Goal: Information Seeking & Learning: Check status

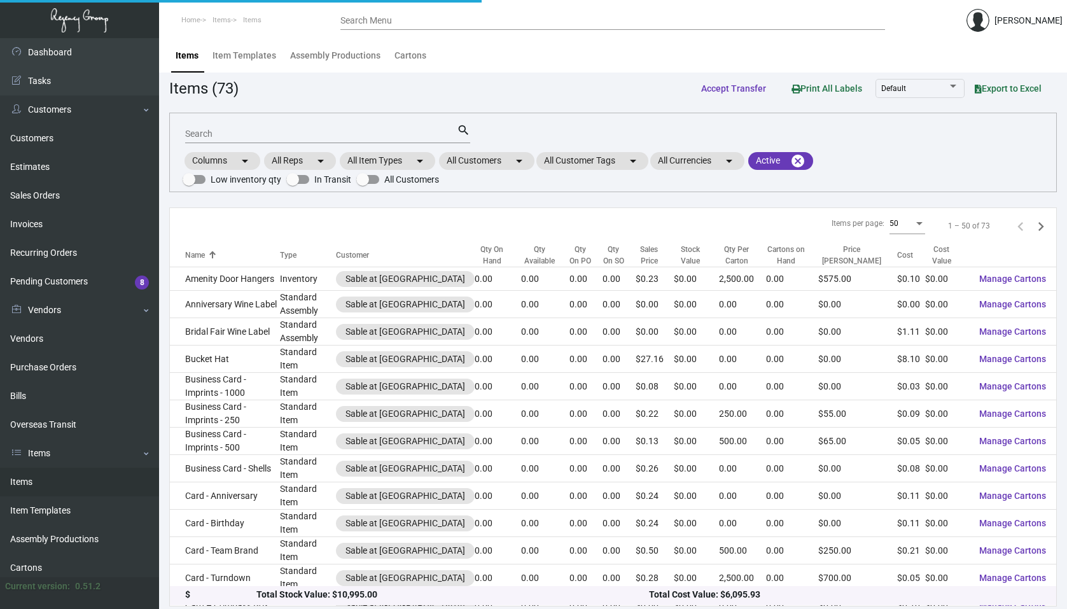
scroll to position [4, 0]
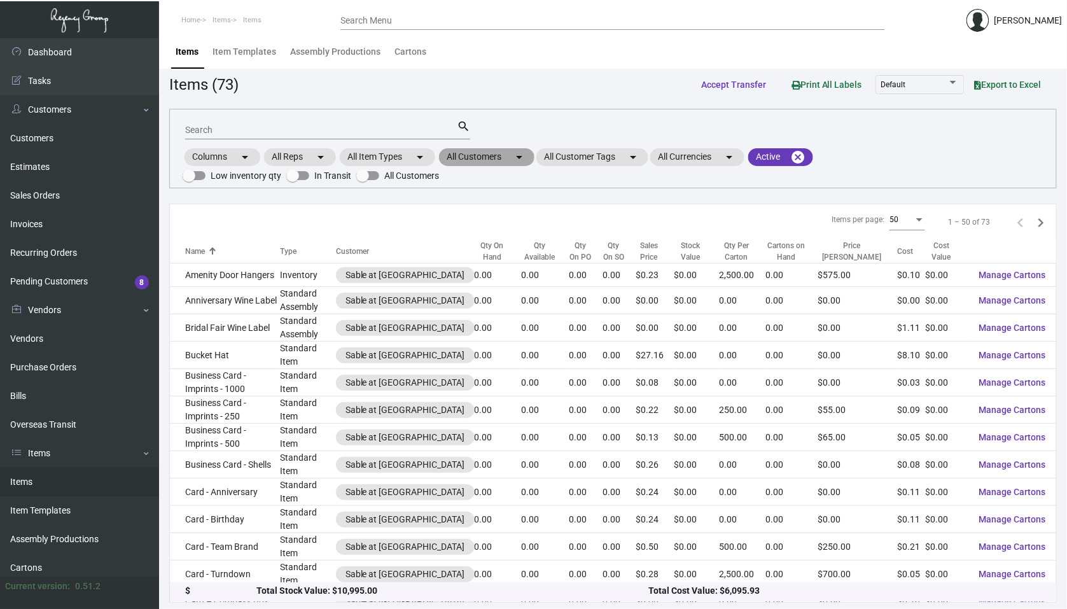
click at [489, 160] on mat-chip "All Customers arrow_drop_down" at bounding box center [486, 157] width 95 height 18
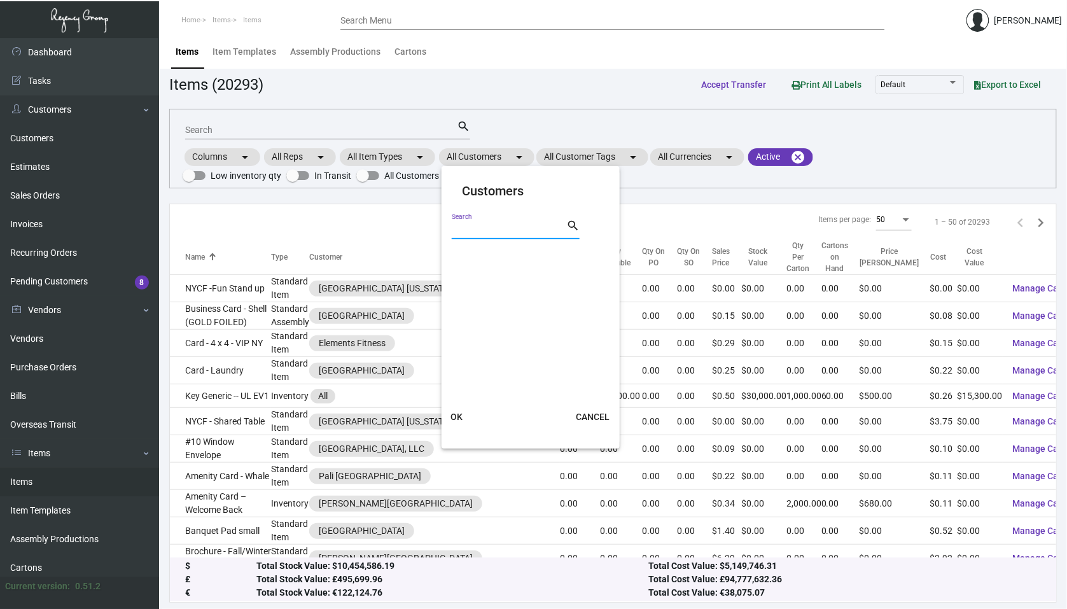
click at [482, 229] on input "Search" at bounding box center [509, 230] width 115 height 10
type input "[PERSON_NAME] n"
click at [459, 264] on label "The [PERSON_NAME]" at bounding box center [502, 257] width 100 height 15
click at [457, 264] on input "The [PERSON_NAME]" at bounding box center [456, 263] width 1 height 1
checkbox input "true"
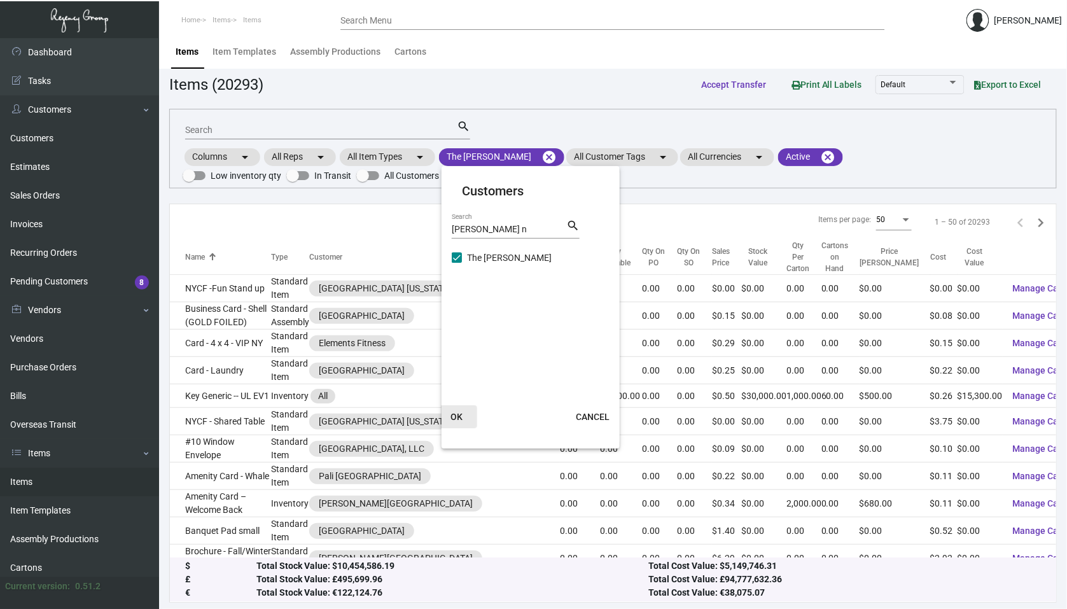
click at [461, 412] on span "OK" at bounding box center [457, 417] width 12 height 10
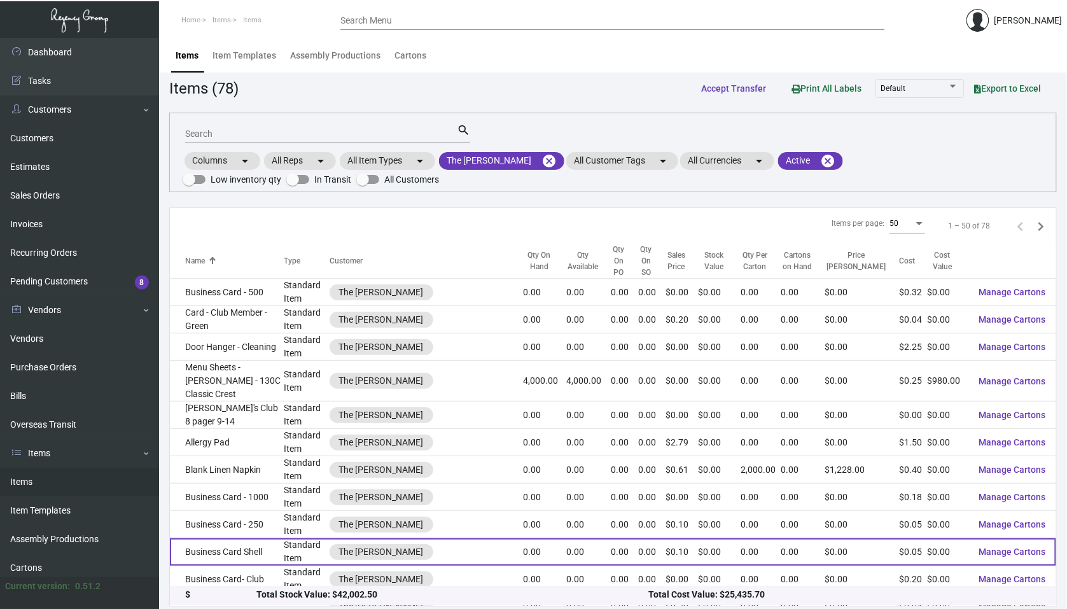
scroll to position [0, 0]
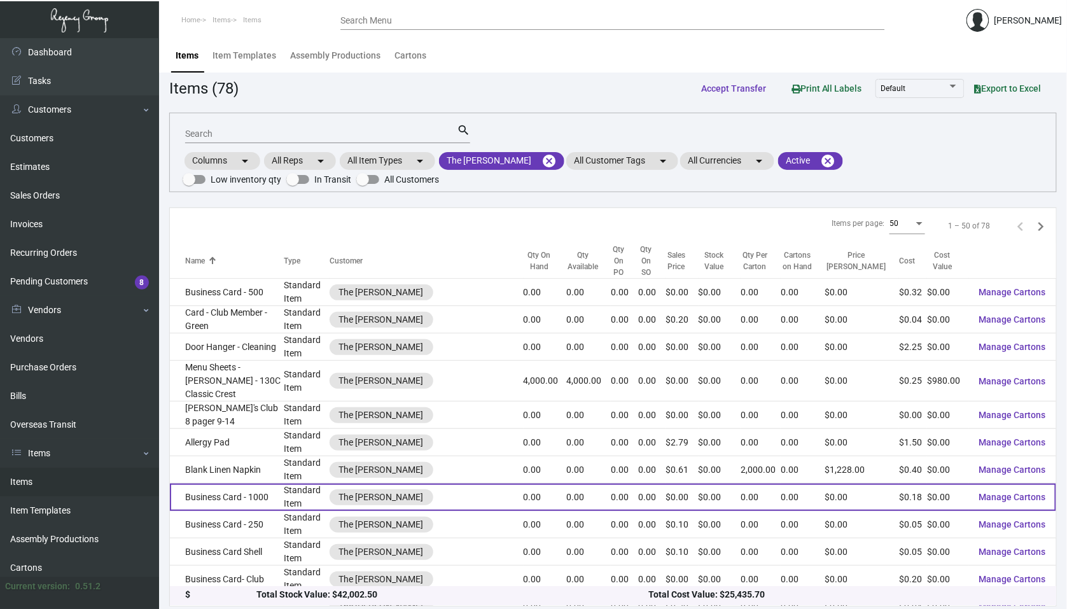
click at [303, 484] on td "Standard Item" at bounding box center [307, 497] width 46 height 27
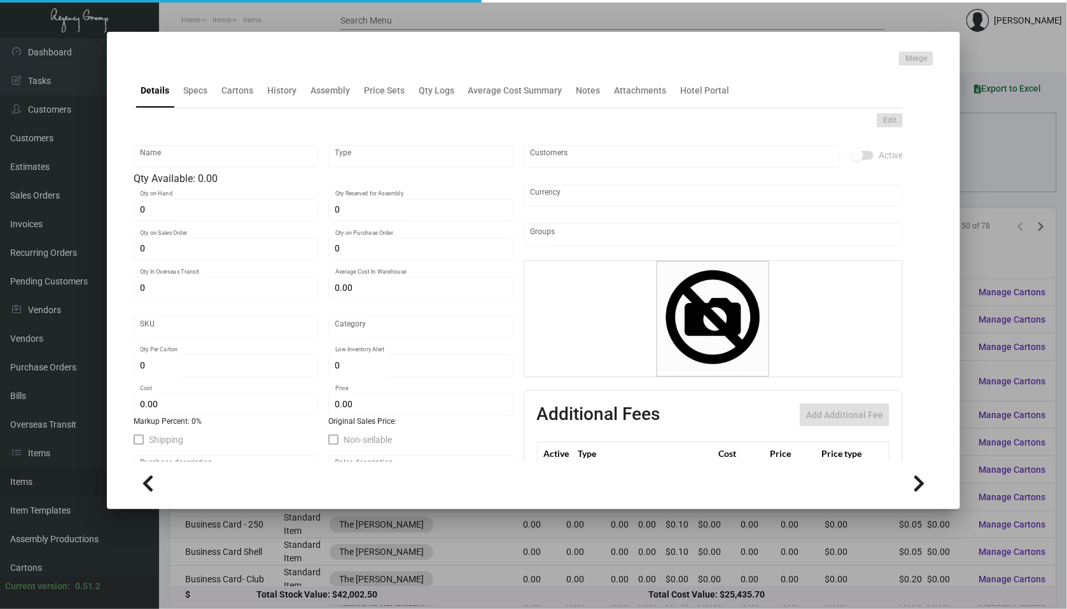
type input "Business Card - 1000"
type input "Standard Item"
type input "$ 0.00"
type input "Standard"
type input "$ 0.177"
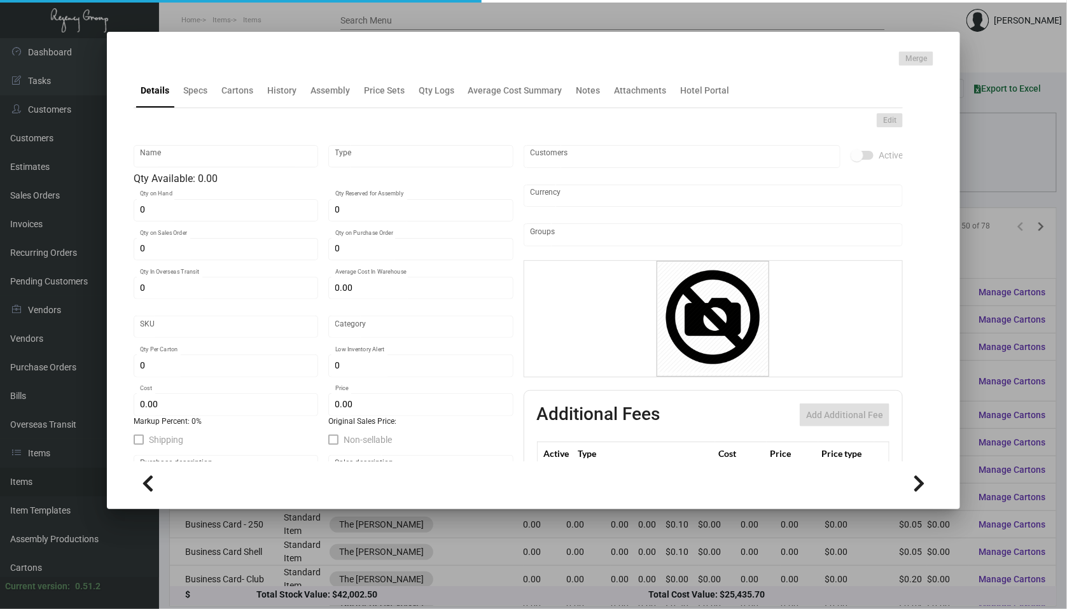
type input "$ 0.00"
checkbox input "true"
type input "United States Dollar $"
click at [279, 92] on div "History" at bounding box center [281, 90] width 29 height 13
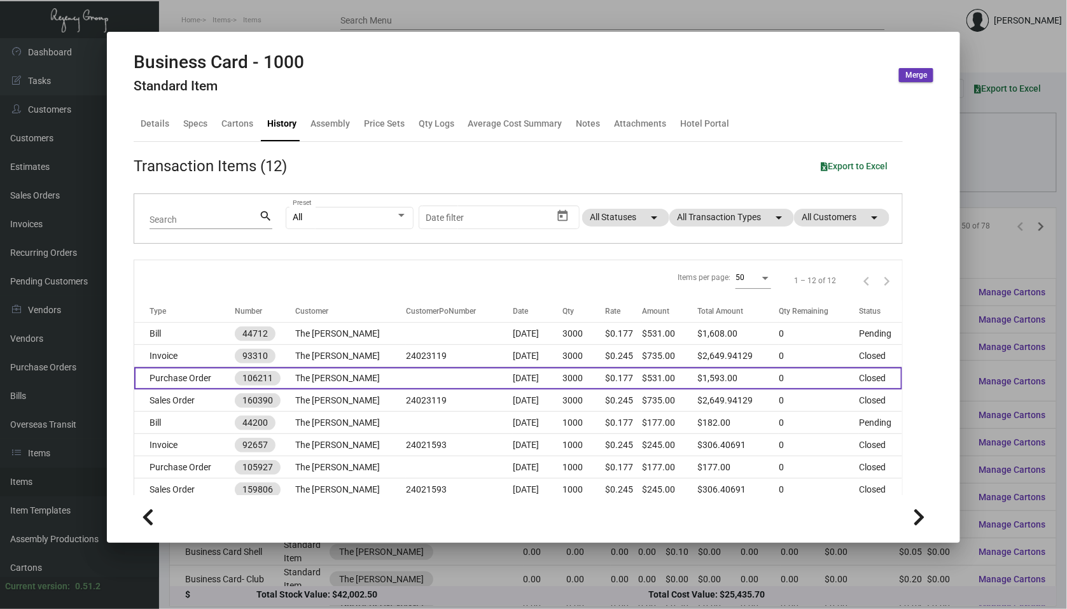
click at [317, 377] on td "The [PERSON_NAME]" at bounding box center [350, 378] width 111 height 22
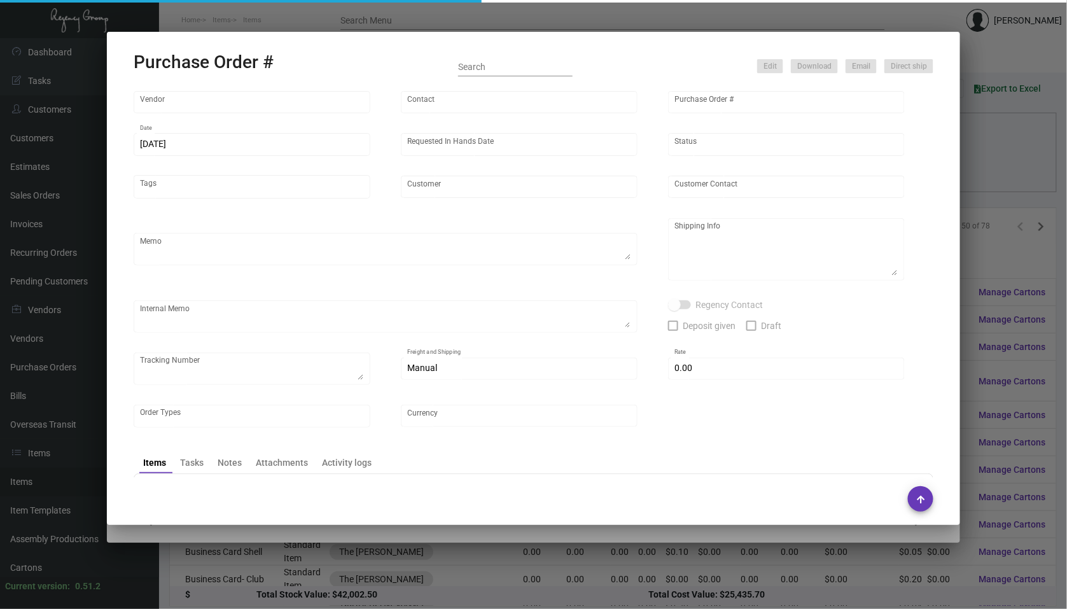
type input "[PERSON_NAME] Printing"
type input "[PERSON_NAME]"
type input "106211"
type input "[DATE]"
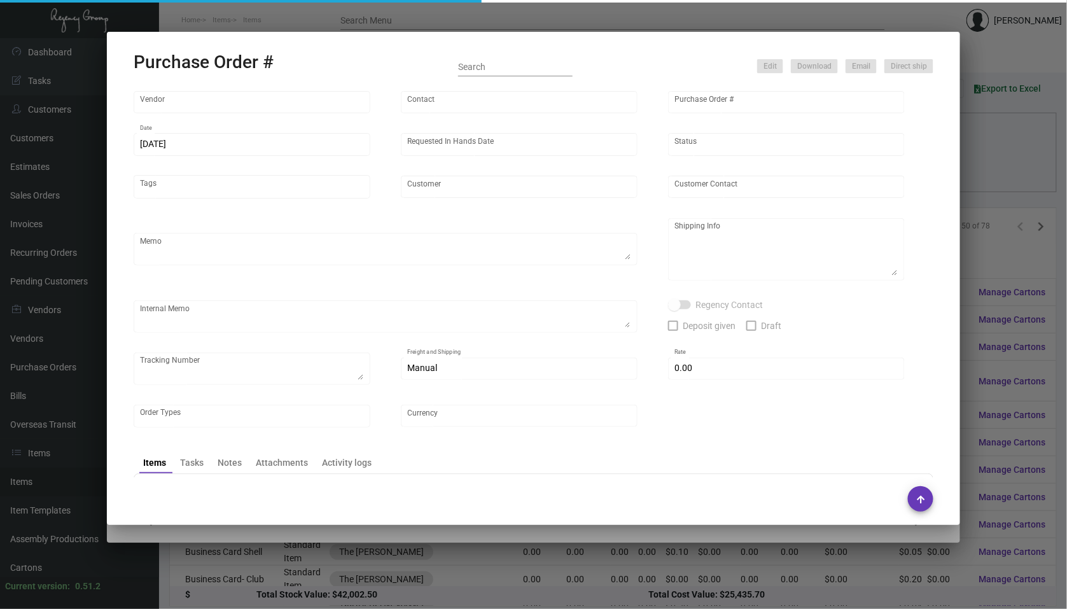
type input "The [PERSON_NAME]"
type input "[PERSON_NAME]"
type textarea "When ready to ship, contact: [EMAIL_ADDRESS][DOMAIN_NAME] for all shipments UPS…"
type textarea "The [PERSON_NAME] NoMad - [PERSON_NAME] The [PERSON_NAME], [STREET_ADDRESS][US_…"
type input "$ 0.00"
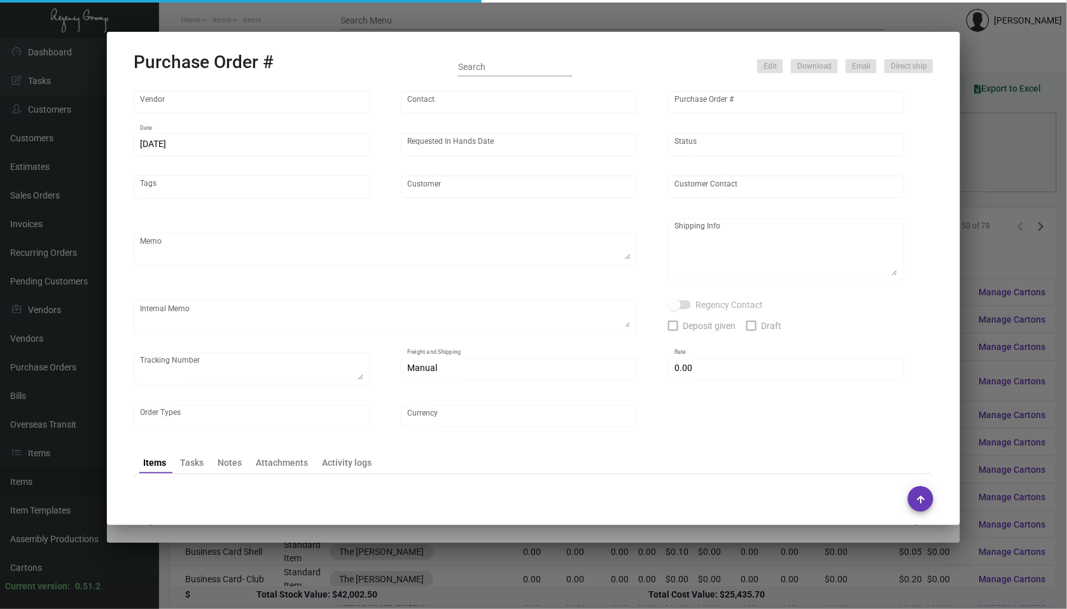
type input "United States Dollar $"
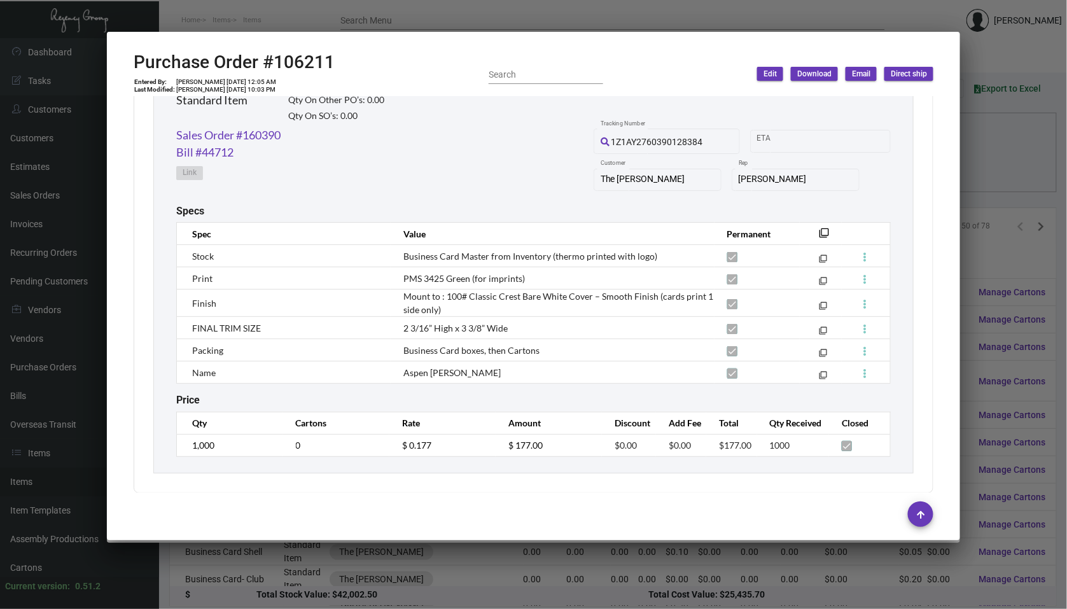
scroll to position [1599, 0]
